Goal: Find specific page/section

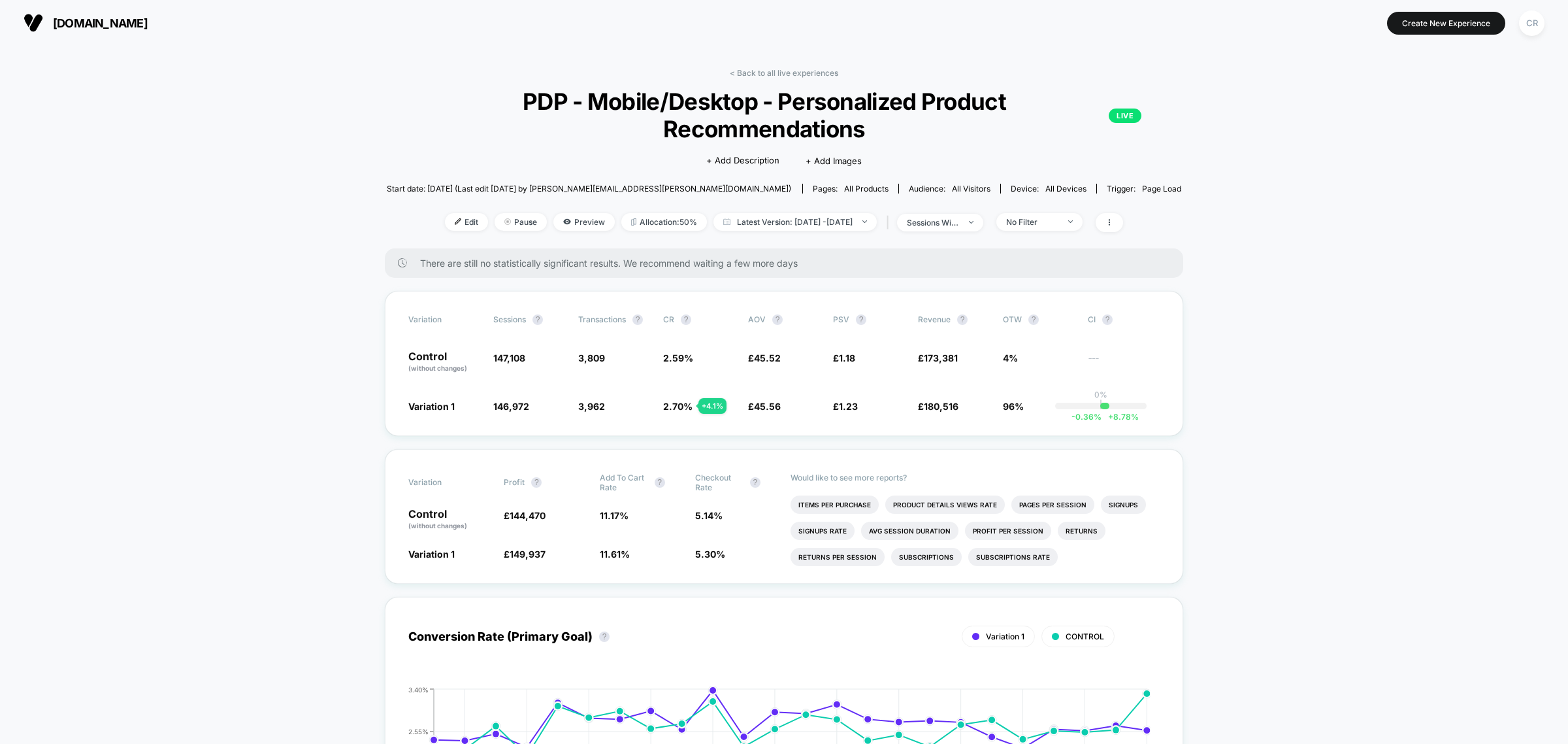
click at [93, 31] on button "neweracap.co.uk" at bounding box center [86, 23] width 132 height 21
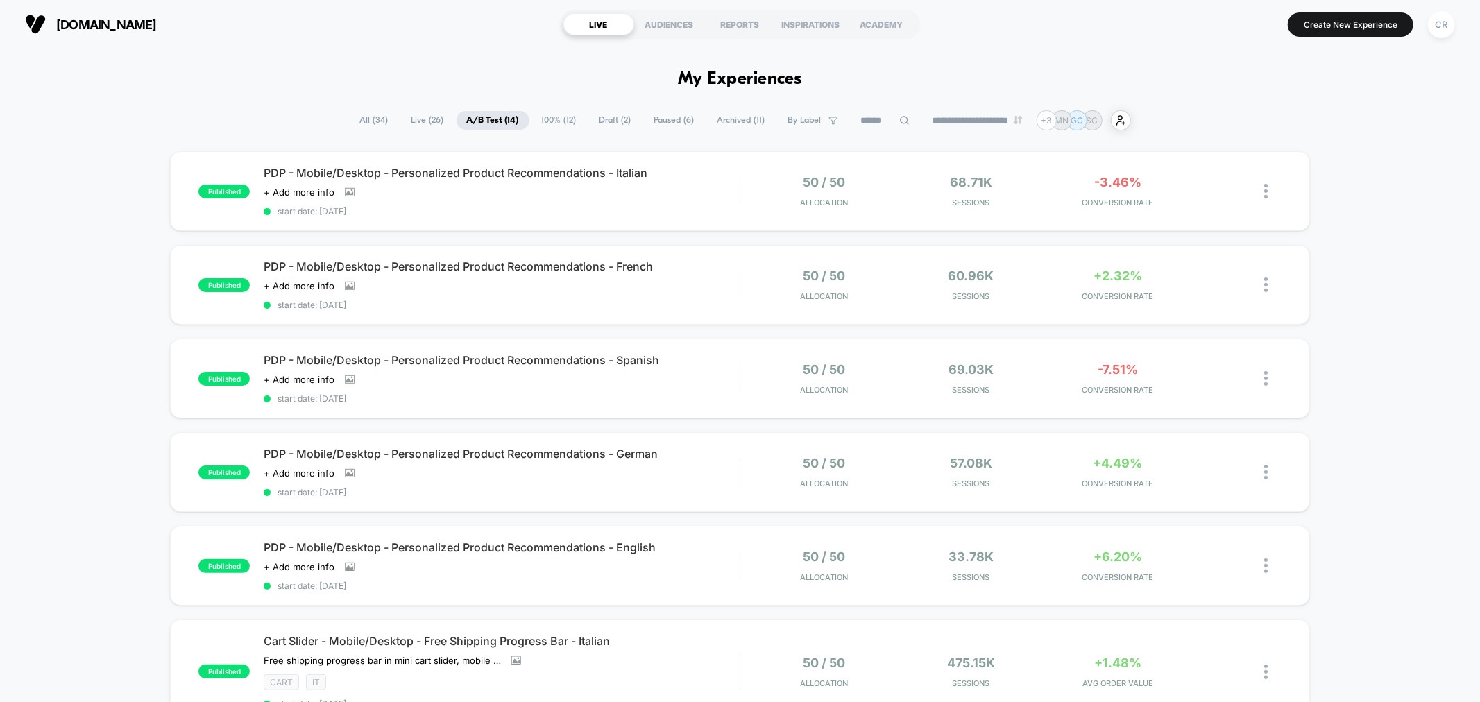
click at [565, 115] on span "100% ( 12 )" at bounding box center [560, 120] width 56 height 19
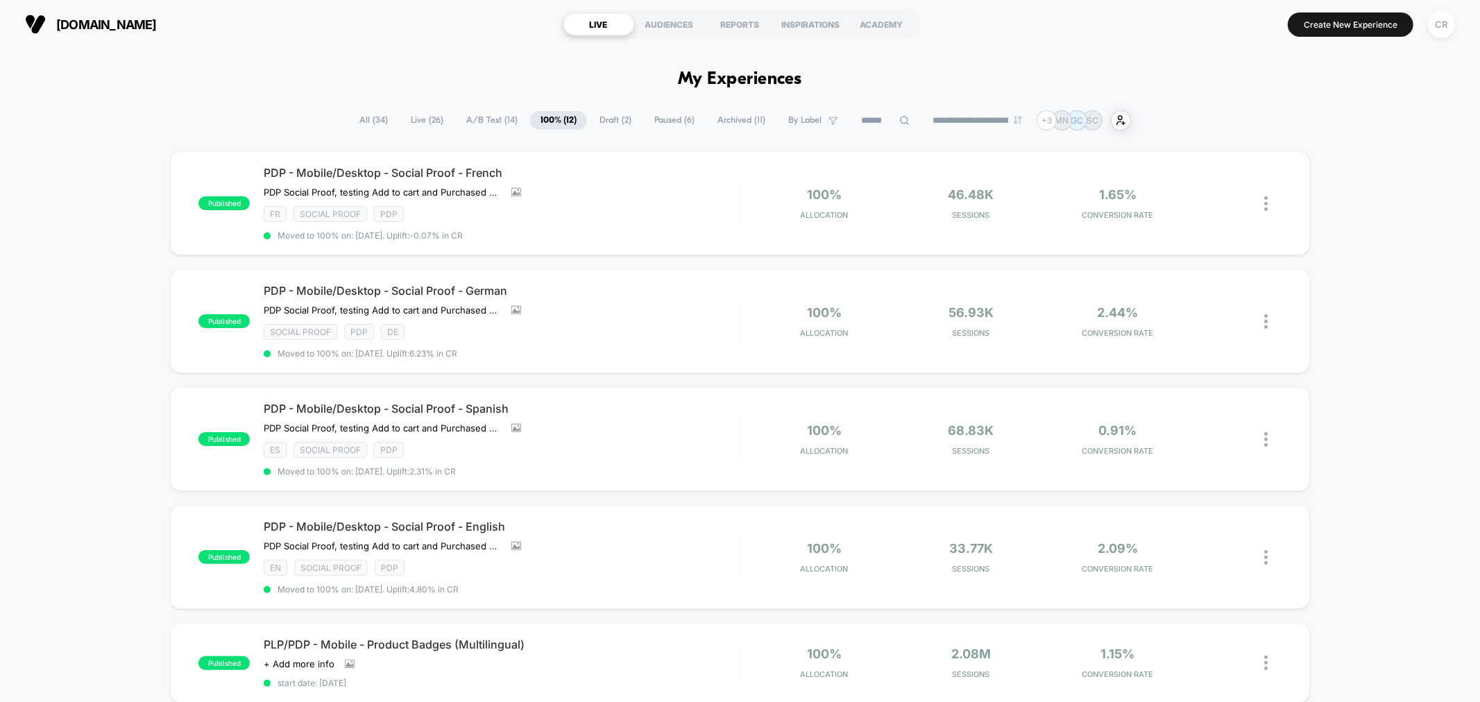
click at [611, 116] on span "Draft ( 2 )" at bounding box center [615, 120] width 53 height 19
